Goal: Information Seeking & Learning: Learn about a topic

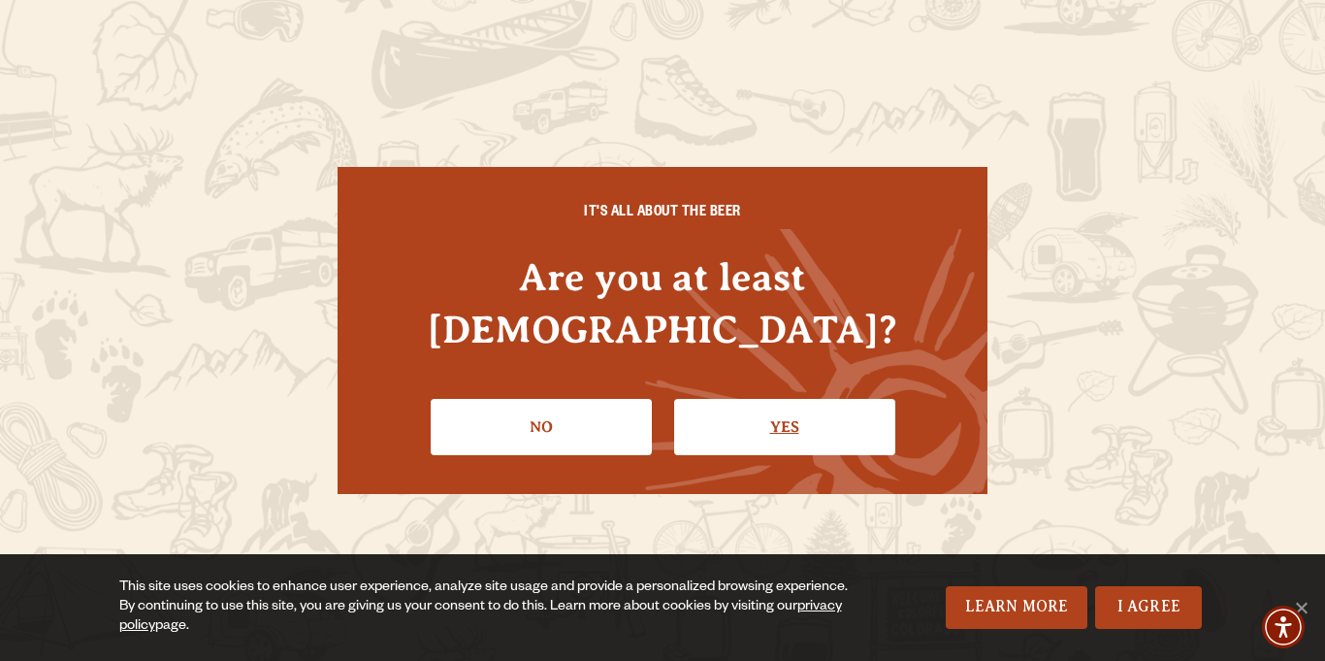
click at [726, 399] on link "Yes" at bounding box center [784, 427] width 221 height 56
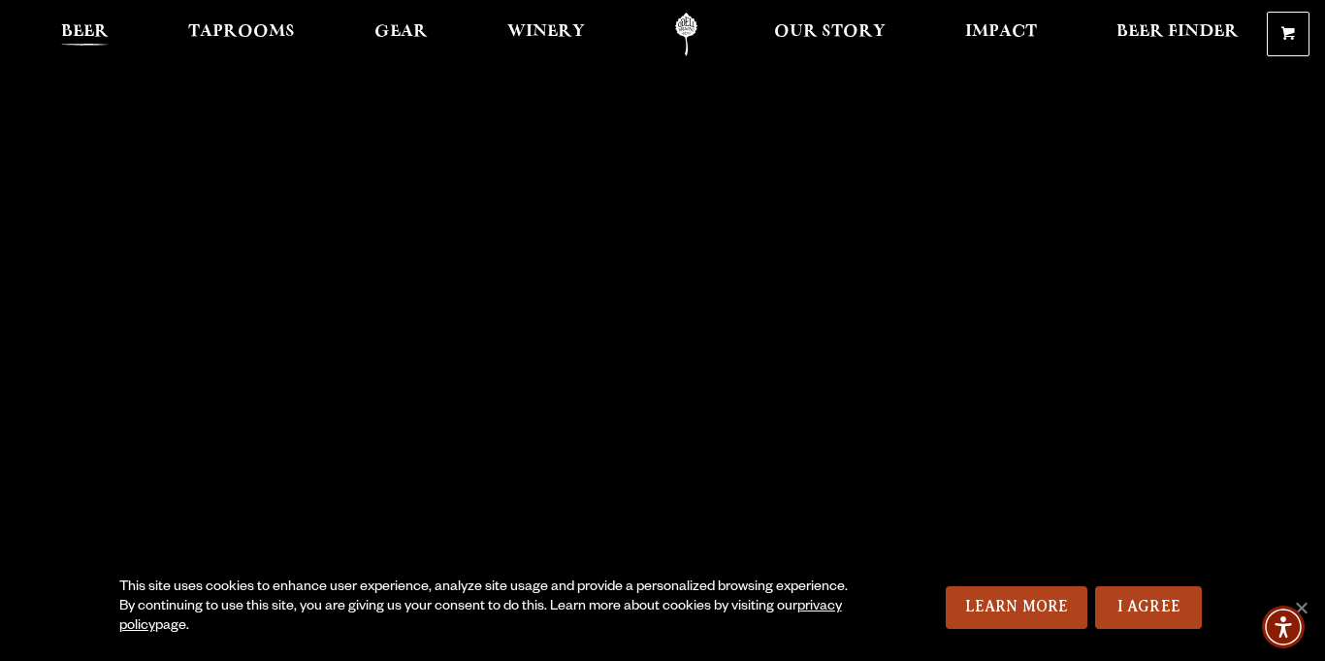
click at [73, 30] on span "Beer" at bounding box center [85, 32] width 48 height 16
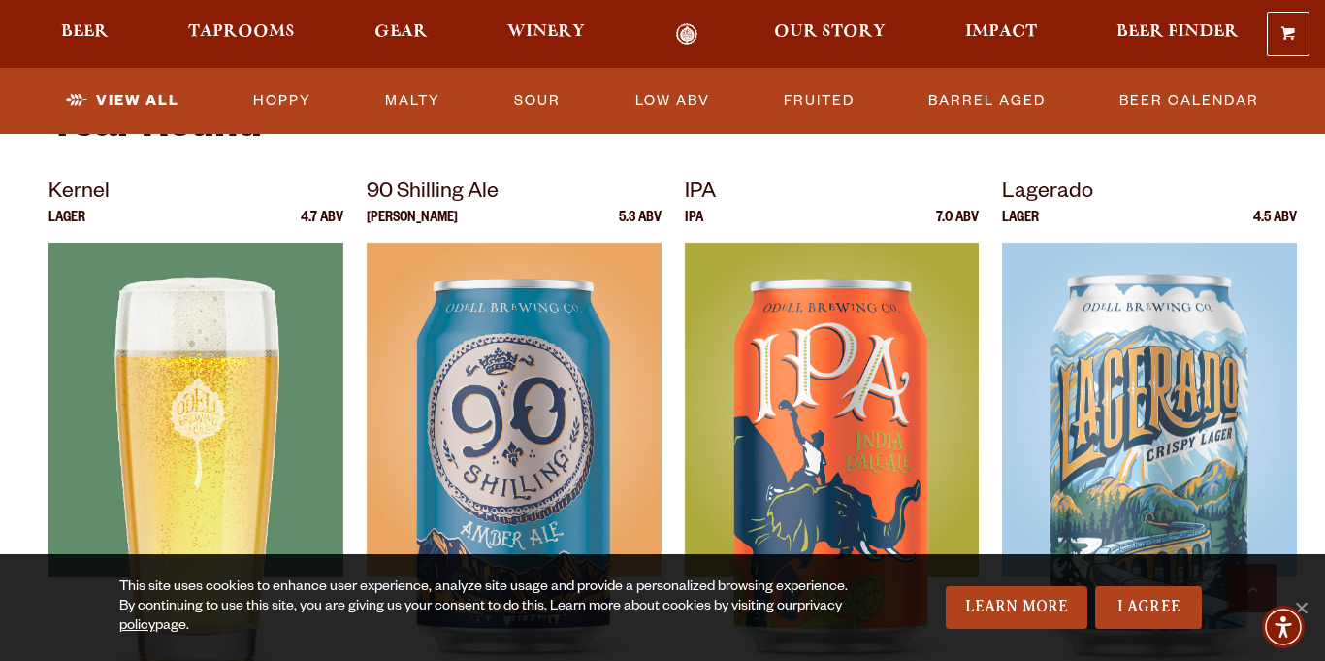
scroll to position [799, 0]
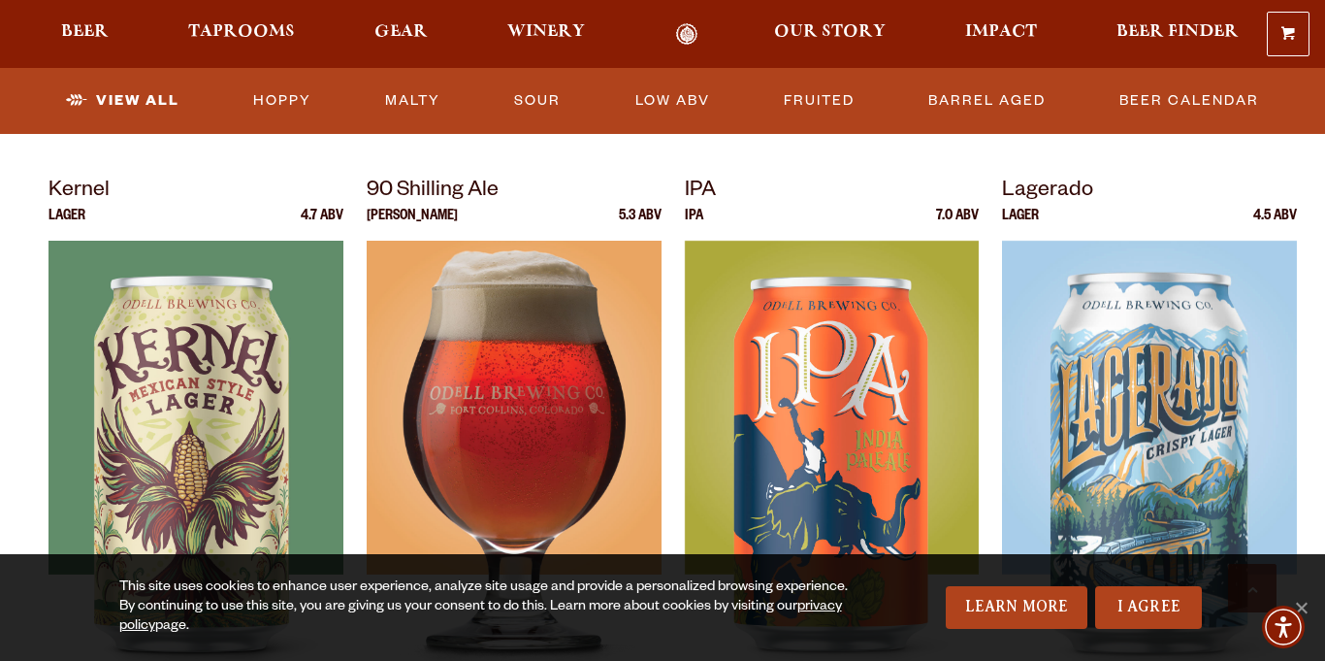
click at [523, 284] on img at bounding box center [514, 483] width 295 height 485
